Goal: Browse casually

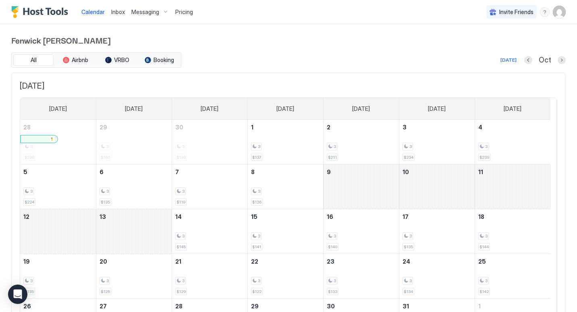
scroll to position [10, 0]
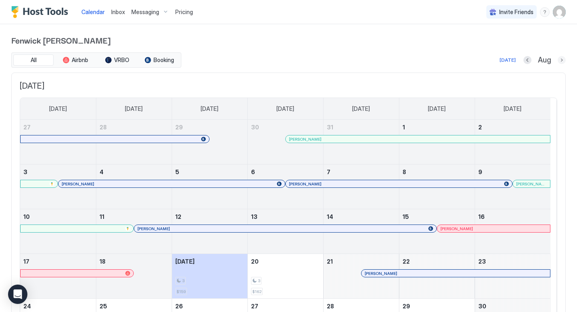
click at [557, 62] on button "Next month" at bounding box center [561, 60] width 8 height 8
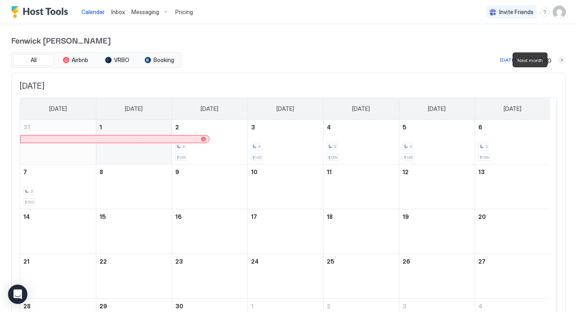
click at [557, 62] on button "Next month" at bounding box center [561, 60] width 8 height 8
